Goal: Find specific page/section

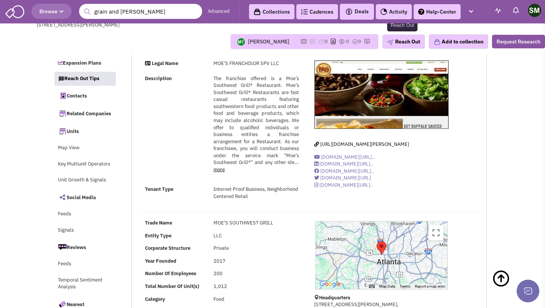
select select
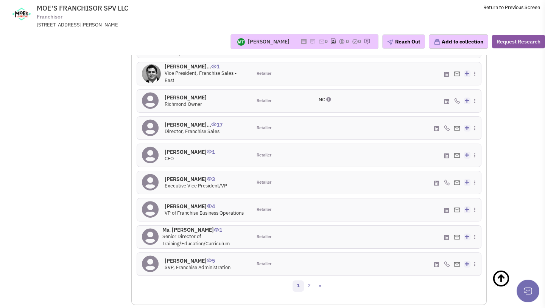
scroll to position [841, 0]
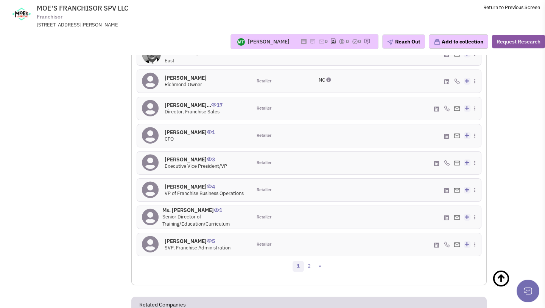
click at [269, 260] on div "1 2 »" at bounding box center [309, 267] width 355 height 15
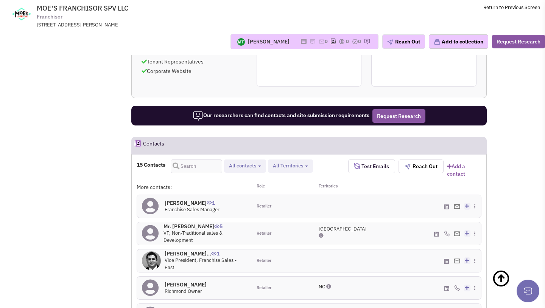
scroll to position [634, 0]
drag, startPoint x: 316, startPoint y: 151, endPoint x: 349, endPoint y: 154, distance: 33.1
click at [349, 183] on div "Territories" at bounding box center [338, 187] width 58 height 8
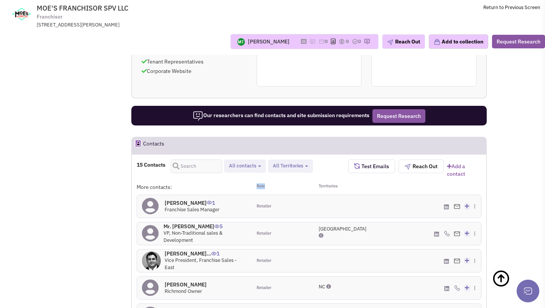
drag, startPoint x: 252, startPoint y: 154, endPoint x: 267, endPoint y: 155, distance: 14.8
click at [267, 184] on div "Role" at bounding box center [281, 188] width 58 height 8
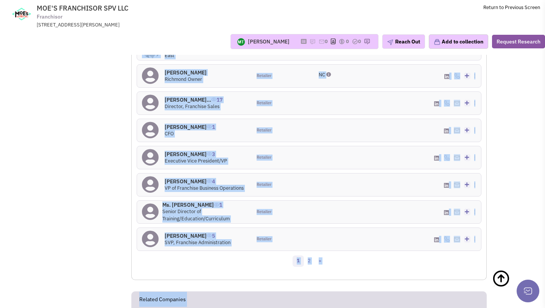
scroll to position [851, 0]
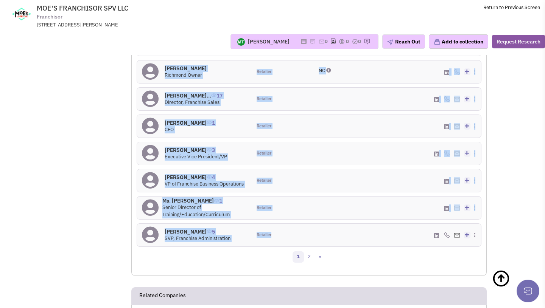
drag, startPoint x: 257, startPoint y: 172, endPoint x: 274, endPoint y: 207, distance: 38.6
click at [274, 207] on div "More contacts: Role Territories [PERSON_NAME] 1 Franchise Sales Manager Retaile…" at bounding box center [309, 109] width 345 height 284
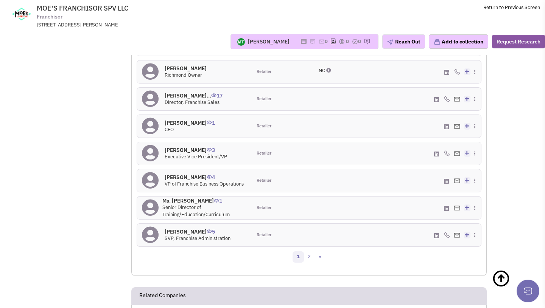
click at [271, 234] on div "15 Contacts Retailer contacts Tenant representatives Site selection decision ma…" at bounding box center [309, 107] width 345 height 328
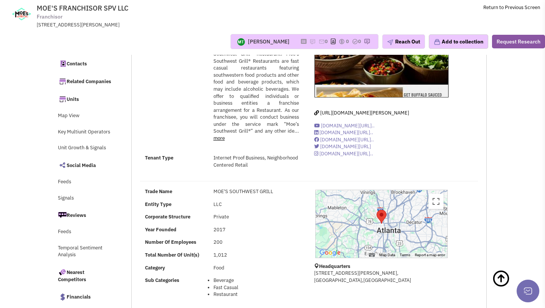
scroll to position [0, 0]
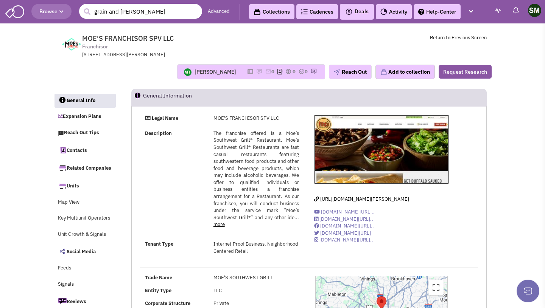
drag, startPoint x: 136, startPoint y: 14, endPoint x: 44, endPoint y: 14, distance: 92.4
click at [44, 14] on header "Browse 1 result is available, use up and down arrow keys to navigate. grain and…" at bounding box center [272, 11] width 545 height 23
